Goal: Task Accomplishment & Management: Use online tool/utility

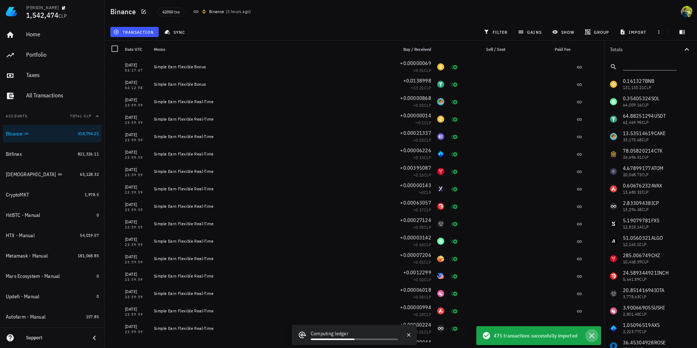
click at [594, 334] on icon "button" at bounding box center [591, 335] width 9 height 9
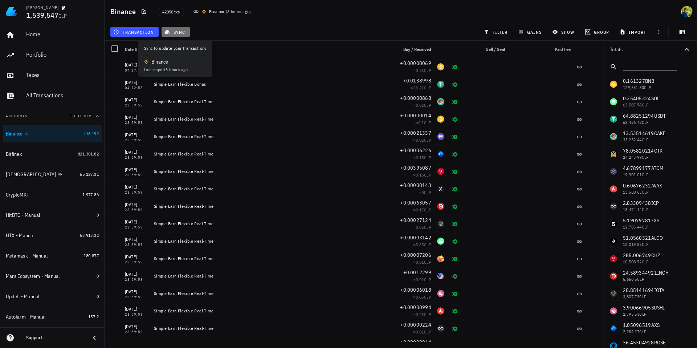
click at [177, 31] on span "sync" at bounding box center [175, 32] width 19 height 6
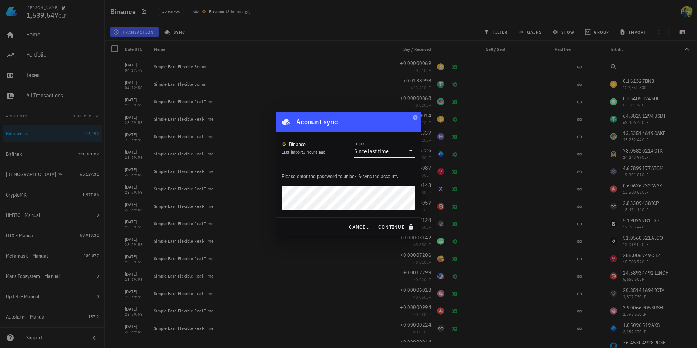
click at [382, 148] on div "Since last time" at bounding box center [371, 150] width 34 height 7
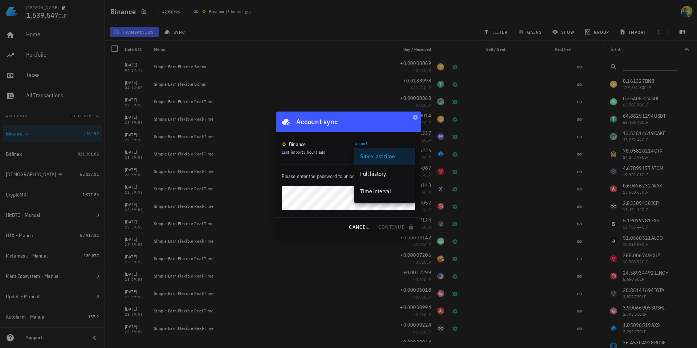
click at [375, 140] on div "Import Since last time" at bounding box center [384, 148] width 61 height 17
click at [343, 135] on div "Binance Last import 3 hours ago Import Since last time" at bounding box center [348, 148] width 145 height 33
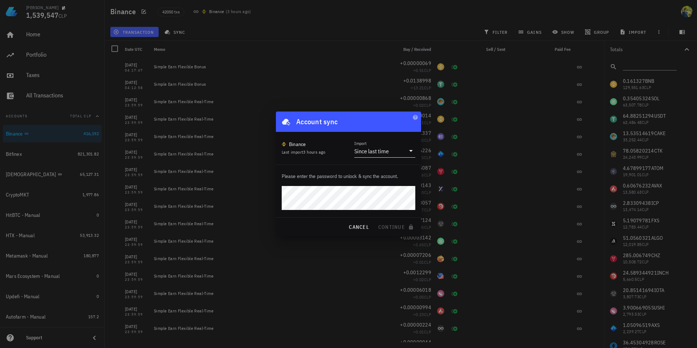
click at [374, 149] on div "Since last time" at bounding box center [371, 150] width 34 height 7
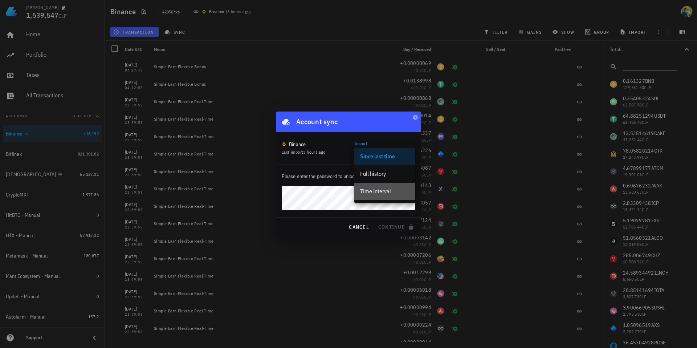
click at [370, 188] on div "Time interval" at bounding box center [384, 191] width 49 height 7
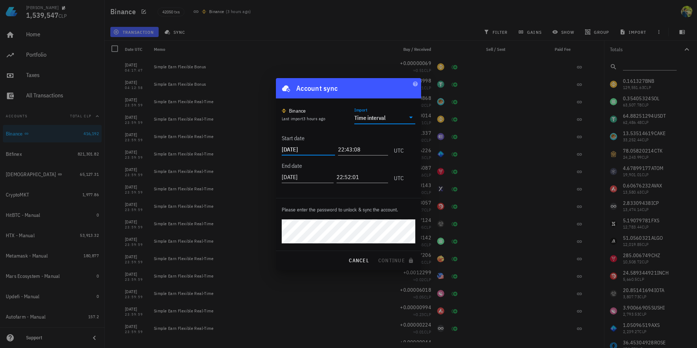
click at [302, 149] on input "[DATE]" at bounding box center [308, 149] width 53 height 12
click at [313, 146] on input "[DATE]" at bounding box center [308, 149] width 53 height 12
type input "[DATE]"
click at [340, 149] on input "22:43:08" at bounding box center [363, 149] width 50 height 12
click at [340, 149] on input "22:43:08" at bounding box center [361, 149] width 53 height 12
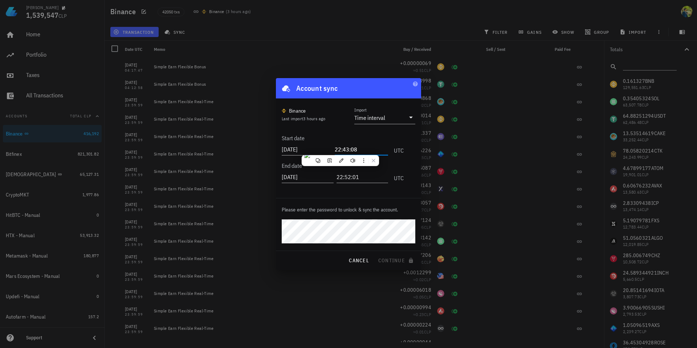
click at [337, 149] on input "22:43:08" at bounding box center [361, 149] width 53 height 12
type input "00:00:01"
click at [287, 175] on input "[DATE]" at bounding box center [308, 177] width 52 height 12
click at [306, 176] on input "[DATE]" at bounding box center [308, 177] width 53 height 12
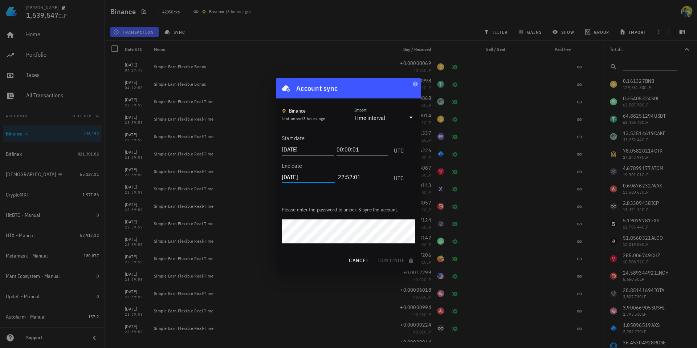
click at [306, 176] on input "[DATE]" at bounding box center [308, 177] width 53 height 12
type input "[DATE]"
click at [343, 176] on input "22:52:01" at bounding box center [363, 177] width 50 height 12
type input "23:59:59"
click at [349, 200] on div "Please enter the password to unlock & sync the account." at bounding box center [348, 224] width 145 height 52
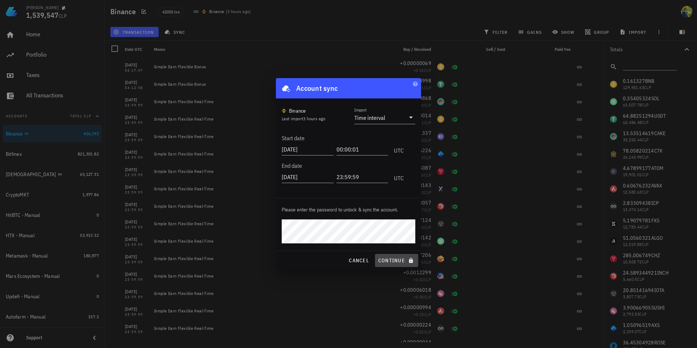
click at [394, 257] on span "continue" at bounding box center [396, 260] width 37 height 7
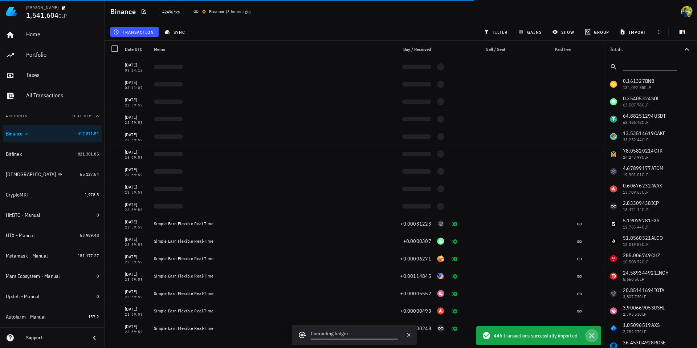
click at [591, 335] on icon "button" at bounding box center [591, 335] width 5 height 5
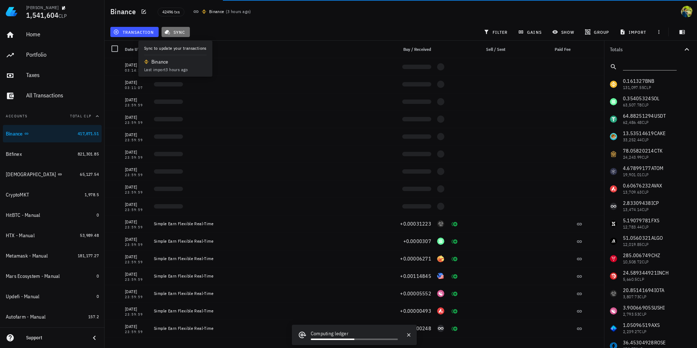
click at [176, 33] on span "sync" at bounding box center [175, 32] width 19 height 6
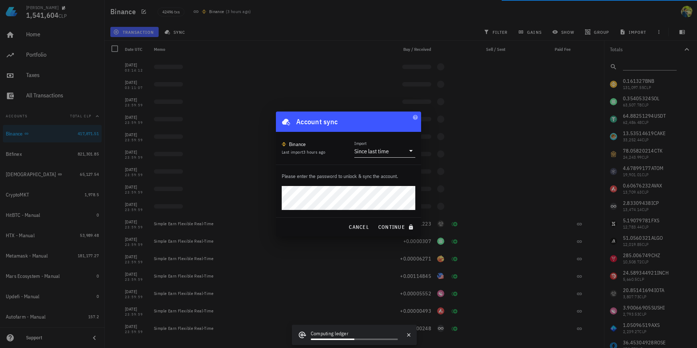
click at [374, 150] on div "Since last time" at bounding box center [371, 150] width 34 height 7
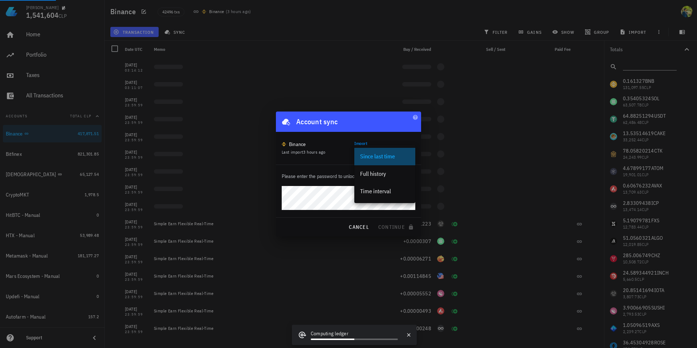
click at [374, 150] on div "Since last time" at bounding box center [384, 156] width 49 height 16
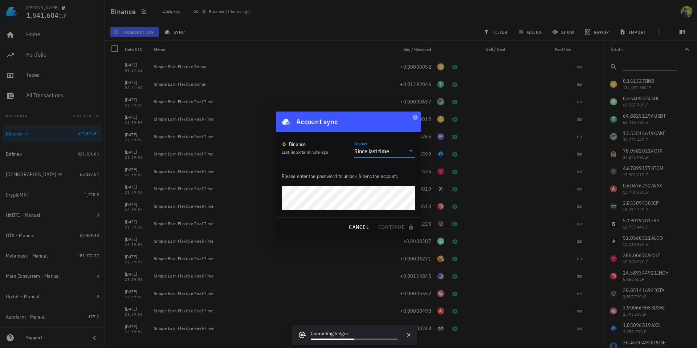
click at [371, 152] on div "Since last time" at bounding box center [371, 150] width 35 height 7
click at [372, 190] on div "Time interval" at bounding box center [384, 191] width 49 height 7
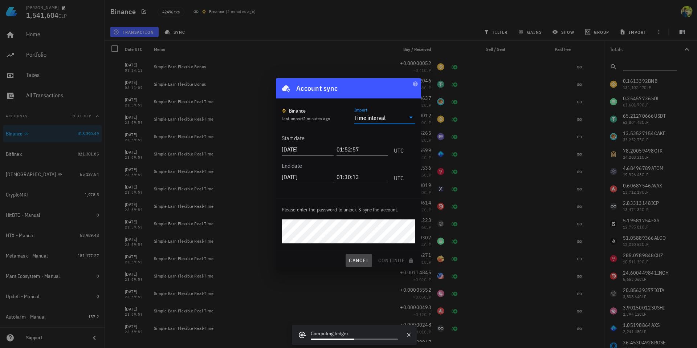
click at [354, 259] on span "cancel" at bounding box center [358, 260] width 21 height 7
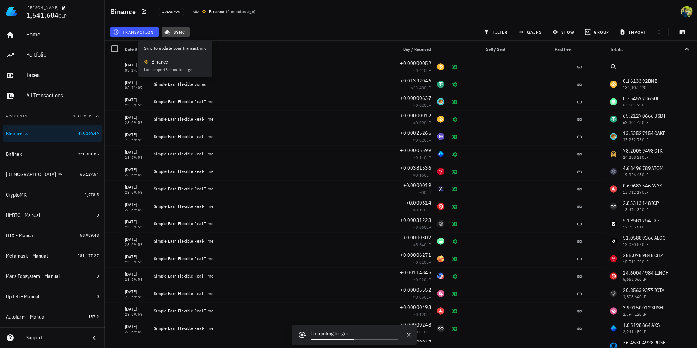
click at [173, 31] on span "sync" at bounding box center [175, 32] width 19 height 6
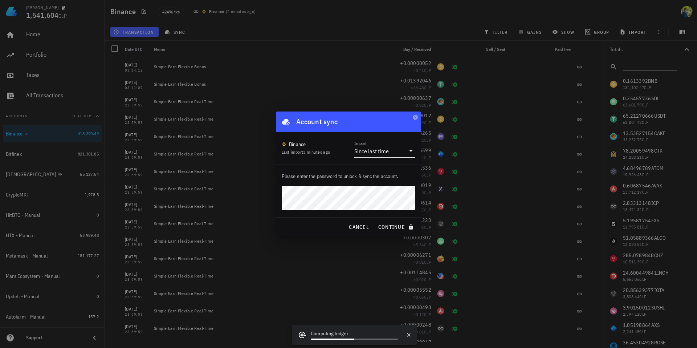
click at [379, 153] on div "Since last time" at bounding box center [371, 150] width 34 height 7
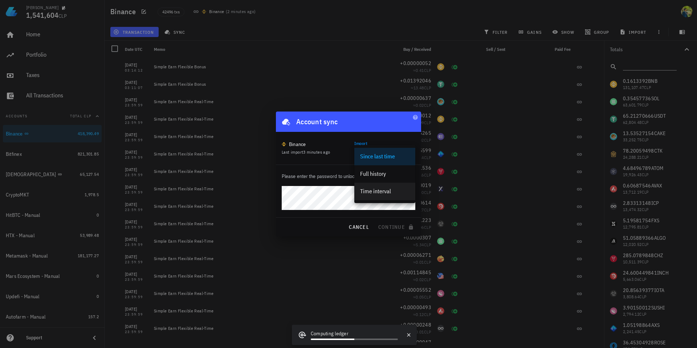
click at [376, 188] on div "Time interval" at bounding box center [384, 191] width 49 height 7
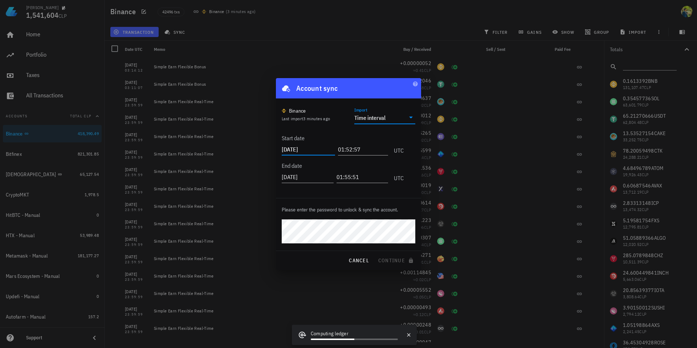
click at [308, 149] on input "[DATE]" at bounding box center [308, 149] width 53 height 12
type input "[DATE]"
click at [347, 147] on input "01:52:57" at bounding box center [363, 149] width 50 height 12
click at [339, 149] on input "01:52:57" at bounding box center [361, 149] width 53 height 12
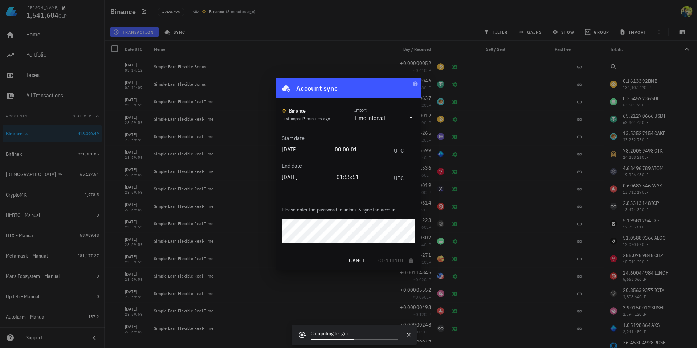
type input "00:00:01"
click at [304, 177] on input "[DATE]" at bounding box center [308, 177] width 52 height 12
click at [322, 179] on input "[DATE]" at bounding box center [308, 177] width 53 height 12
click at [321, 175] on input "[DATE]" at bounding box center [308, 177] width 52 height 12
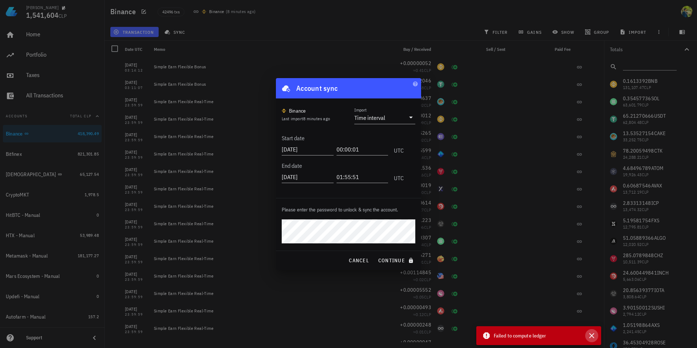
click at [590, 336] on icon "button" at bounding box center [591, 335] width 9 height 9
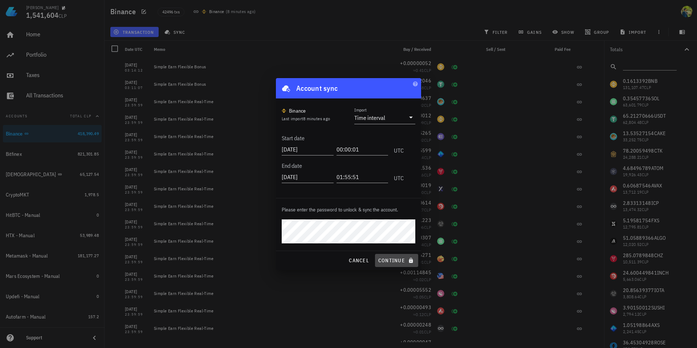
click at [394, 258] on span "continue" at bounding box center [396, 260] width 37 height 7
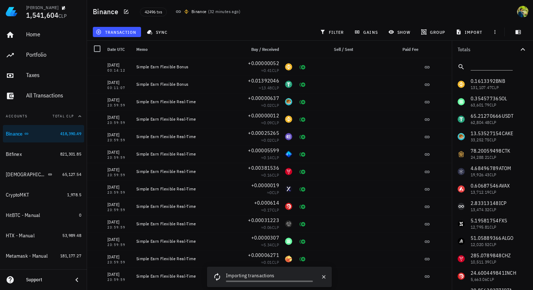
click at [218, 276] on icon at bounding box center [217, 276] width 11 height 11
click at [236, 275] on div "Importing transactions" at bounding box center [269, 275] width 87 height 9
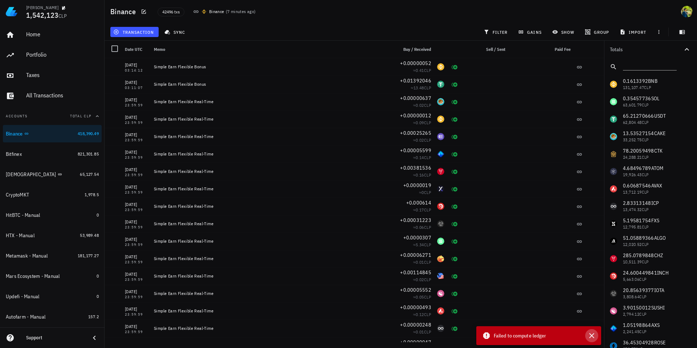
click at [591, 332] on icon "button" at bounding box center [591, 335] width 9 height 9
